Goal: Task Accomplishment & Management: Manage account settings

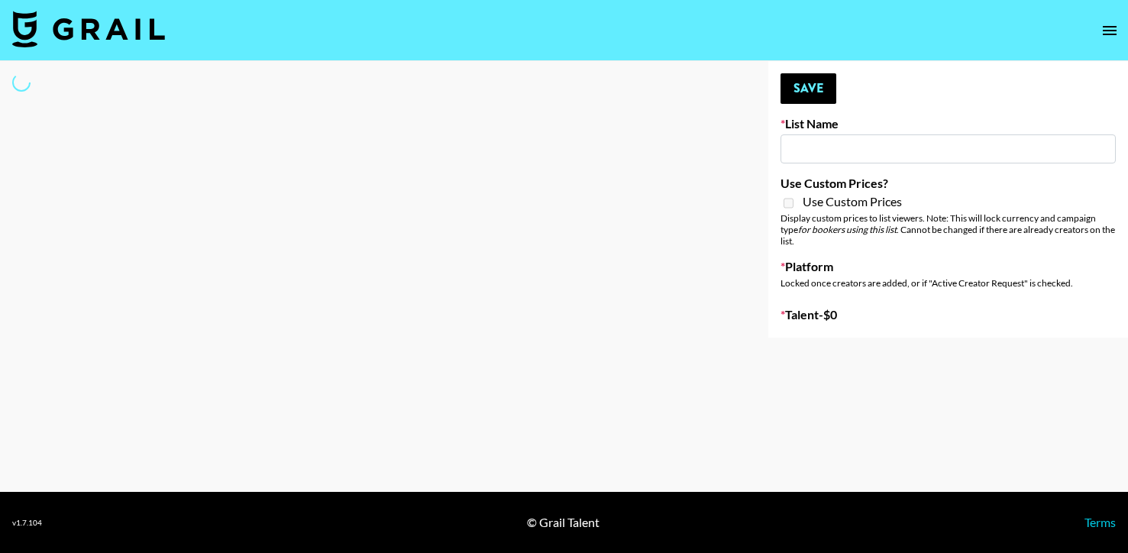
type input "GoVanni Campaign"
select select "Song"
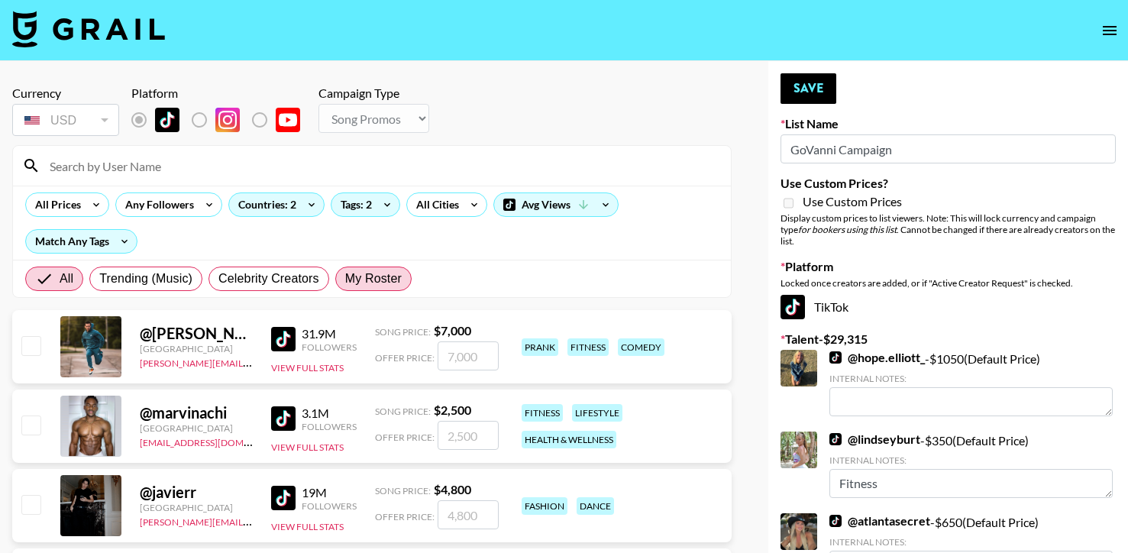
click at [355, 277] on span "My Roster" at bounding box center [373, 279] width 57 height 18
click at [345, 279] on input "My Roster" at bounding box center [345, 279] width 0 height 0
radio input "true"
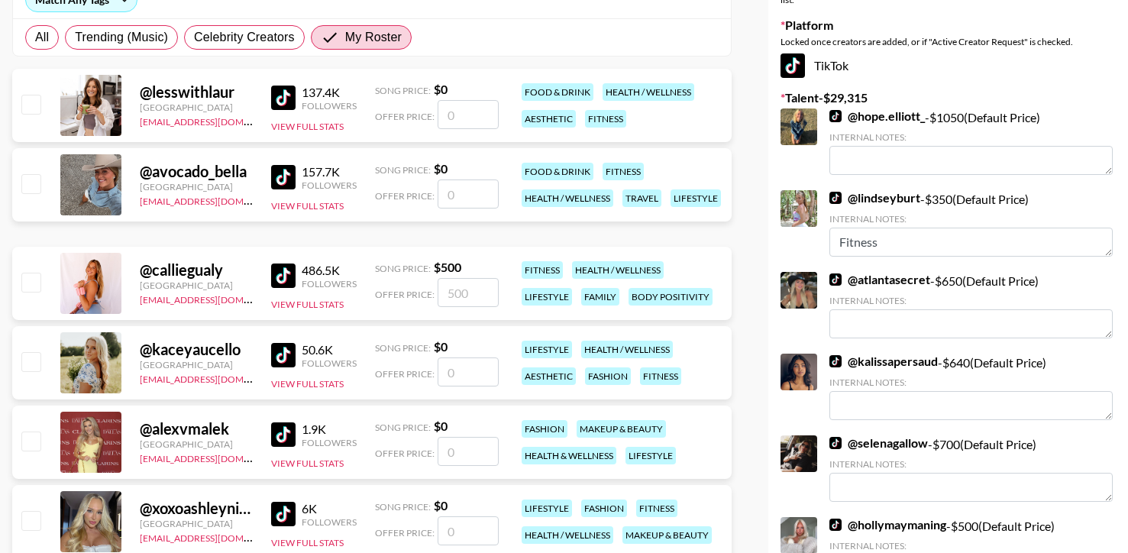
scroll to position [244, 0]
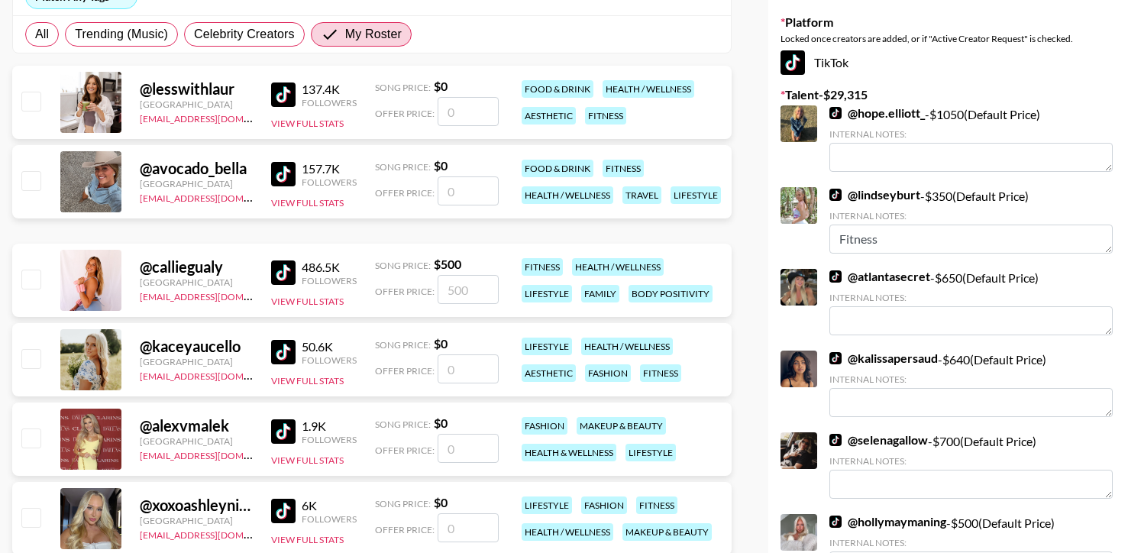
click at [23, 279] on input "checkbox" at bounding box center [30, 279] width 18 height 18
checkbox input "true"
click at [449, 292] on input "500" at bounding box center [468, 289] width 61 height 29
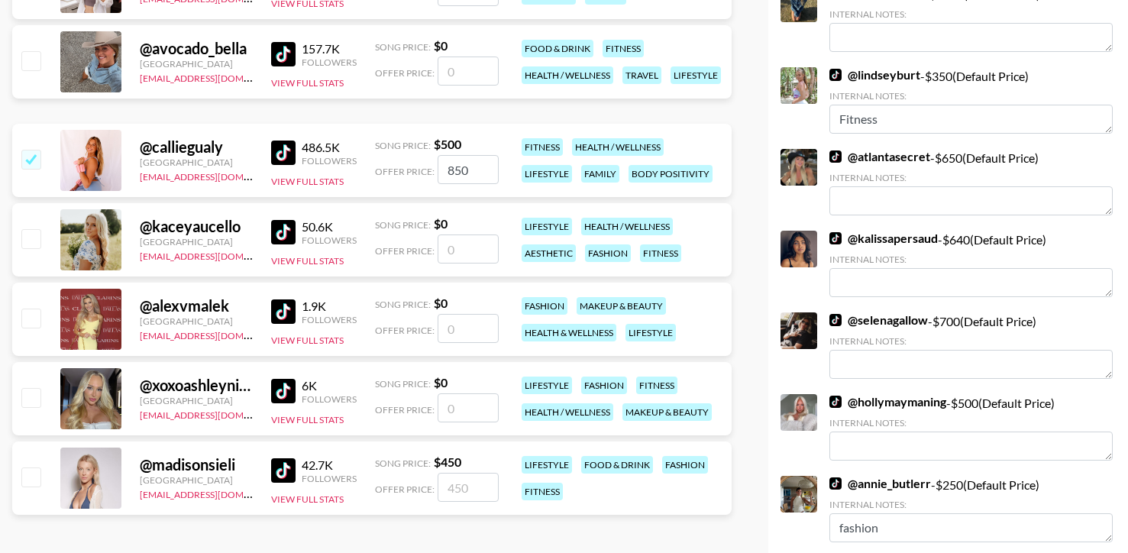
scroll to position [387, 0]
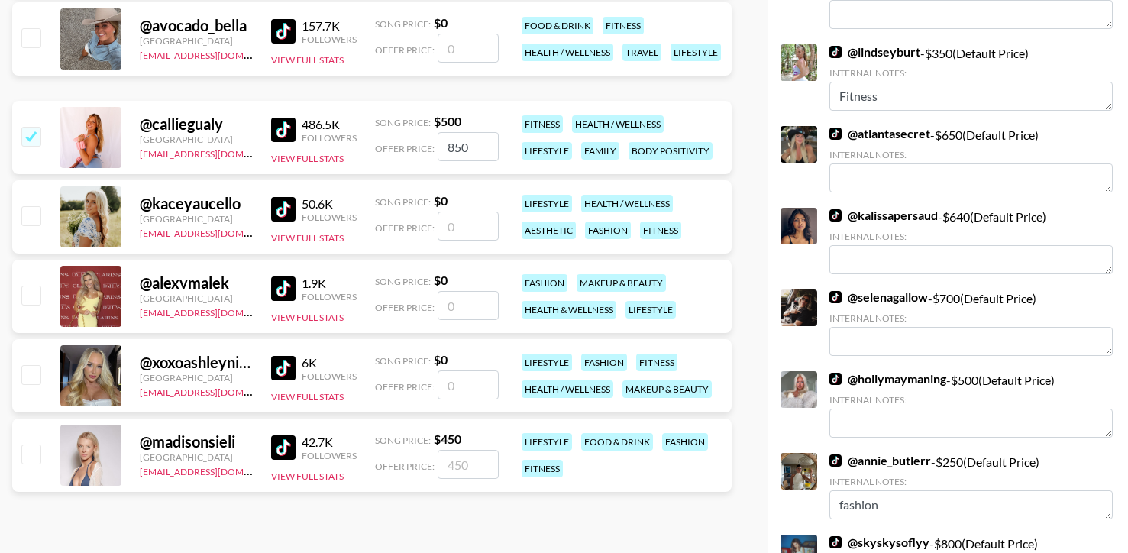
type input "850"
click at [34, 289] on input "checkbox" at bounding box center [30, 295] width 18 height 18
click at [32, 296] on input "checkbox" at bounding box center [30, 295] width 18 height 18
checkbox input "false"
click at [464, 316] on input "number" at bounding box center [468, 305] width 61 height 29
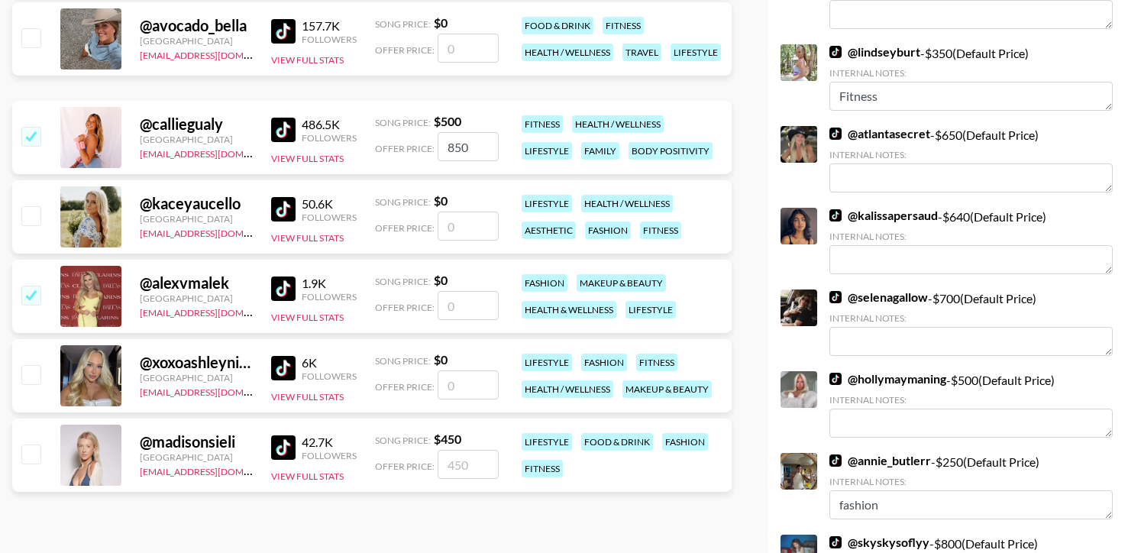
type input "5"
checkbox input "true"
type input "500"
click at [32, 369] on input "checkbox" at bounding box center [30, 373] width 18 height 18
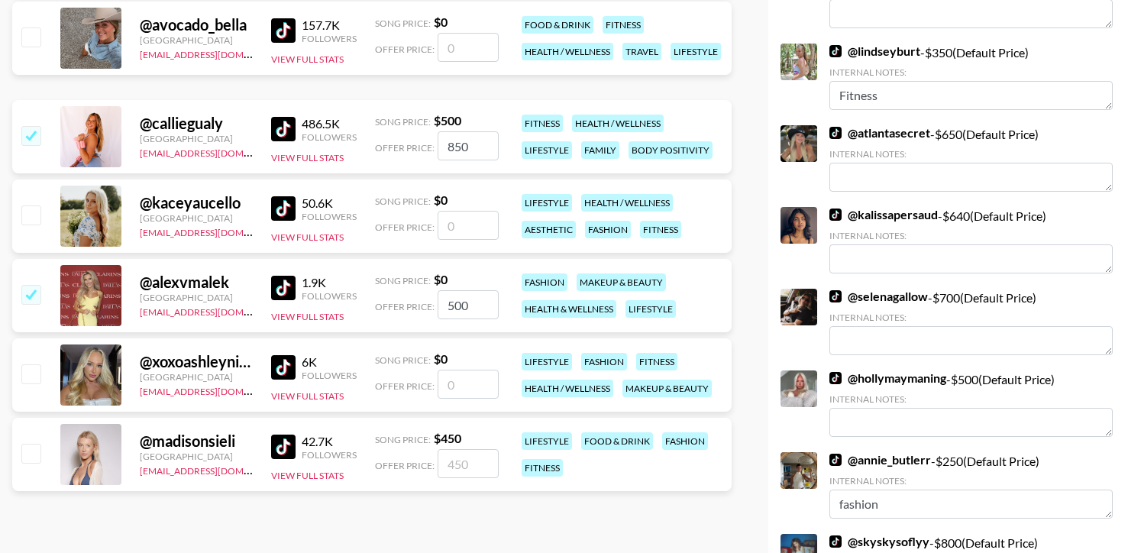
checkbox input "false"
click at [464, 374] on input "number" at bounding box center [468, 384] width 61 height 29
type input "1"
checkbox input "false"
type input "8"
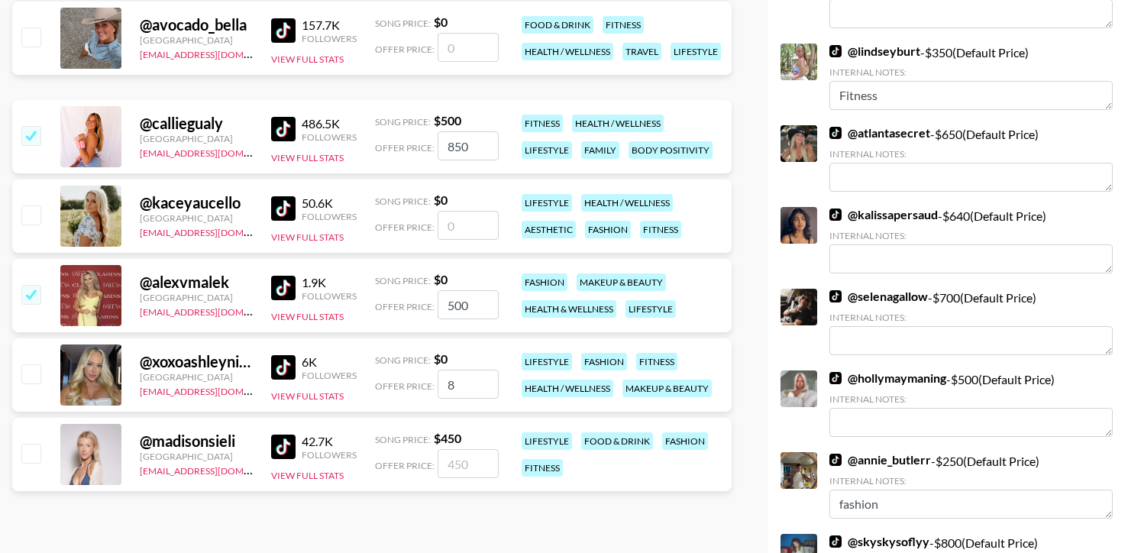
checkbox input "true"
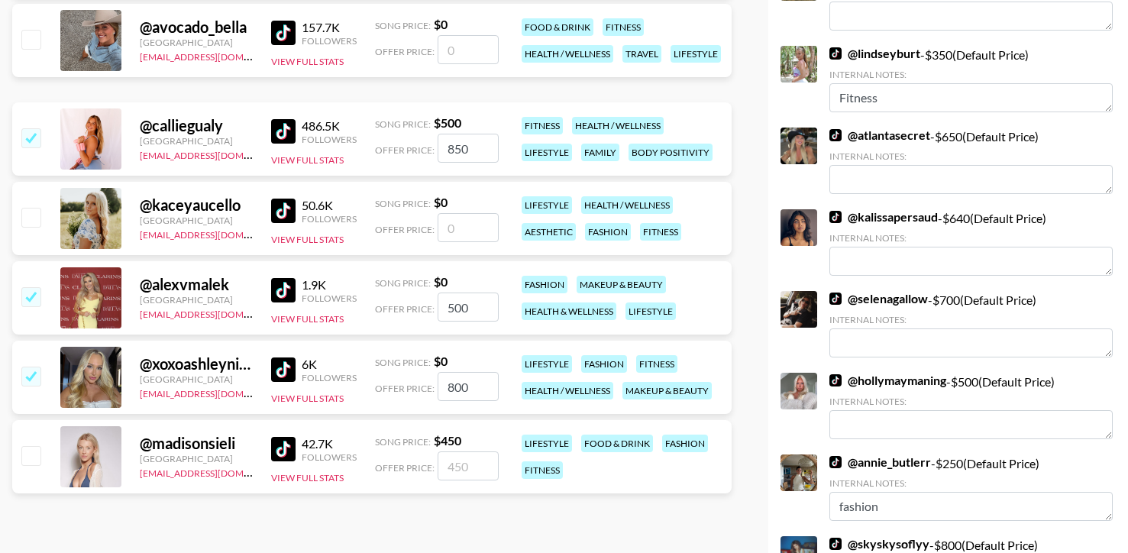
scroll to position [0, 0]
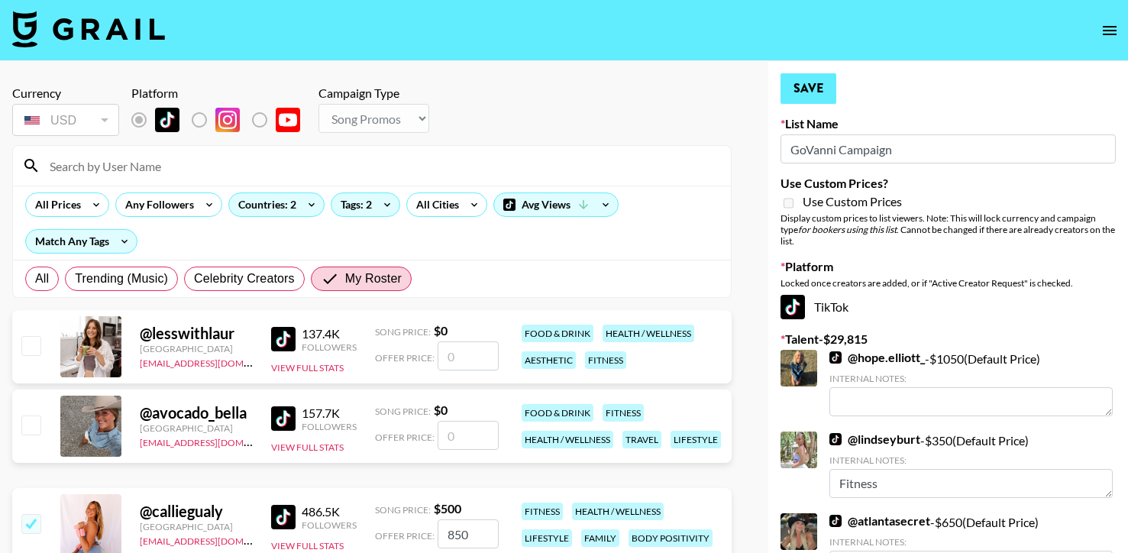
type input "800"
click at [811, 83] on button "Save" at bounding box center [809, 88] width 56 height 31
radio input "true"
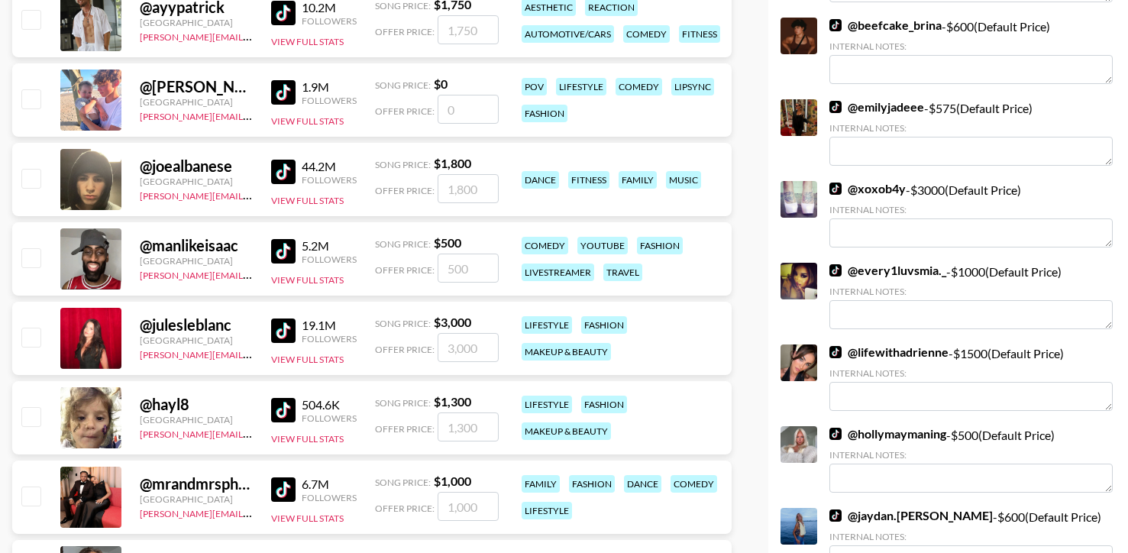
scroll to position [1245, 0]
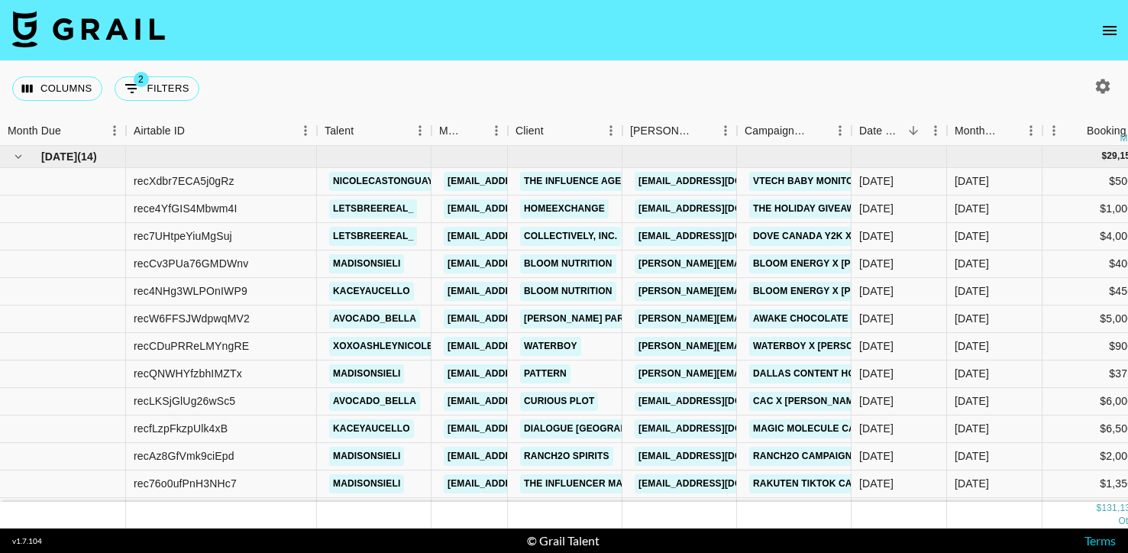
click at [1091, 90] on button "button" at bounding box center [1103, 86] width 26 height 26
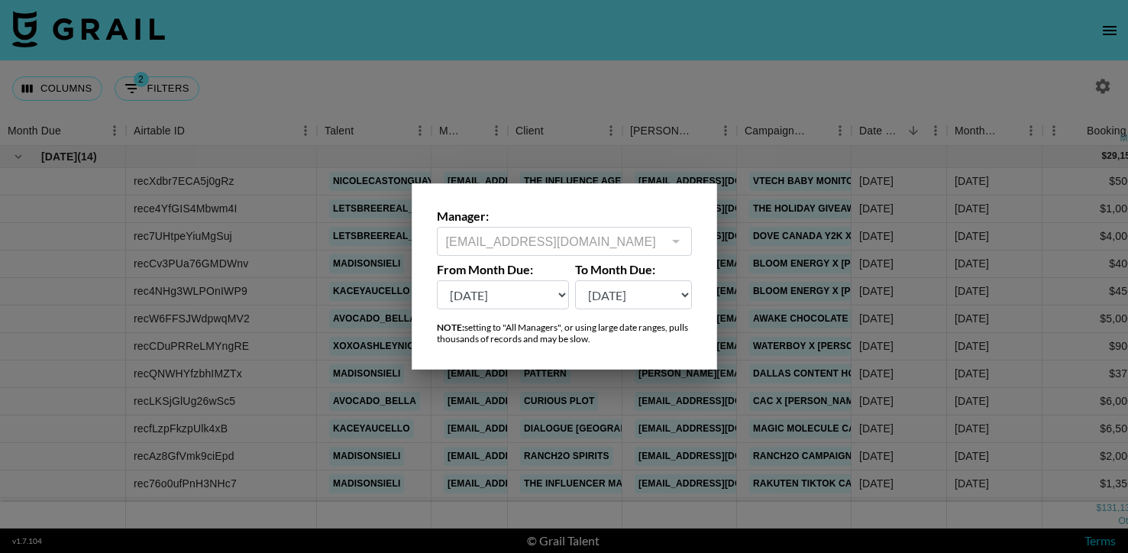
click at [516, 294] on select "Oct '26 Sep '26 Aug '26 Jul '26 Jun '26 May '26 Apr '26 Mar '26 Feb '26 Jan '26…" at bounding box center [503, 294] width 133 height 29
select select "Jun '25"
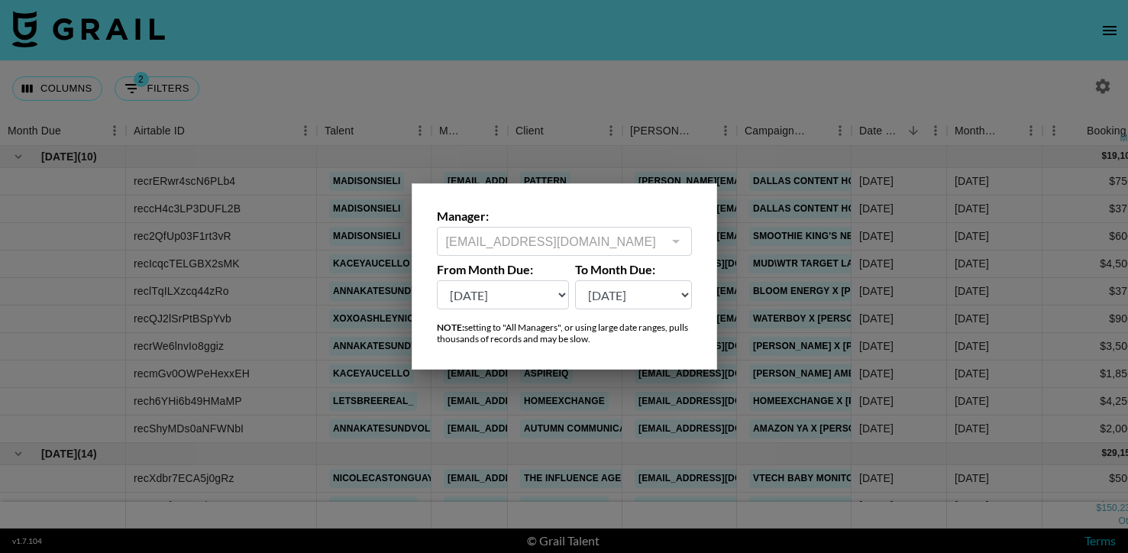
click at [571, 123] on div at bounding box center [564, 276] width 1128 height 553
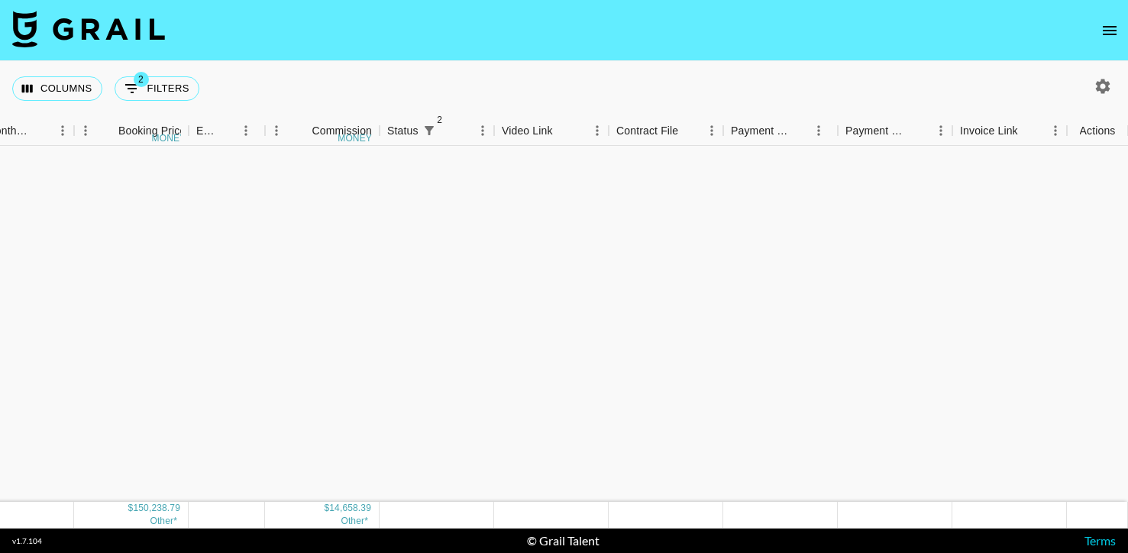
scroll to position [331, 969]
